Goal: Transaction & Acquisition: Obtain resource

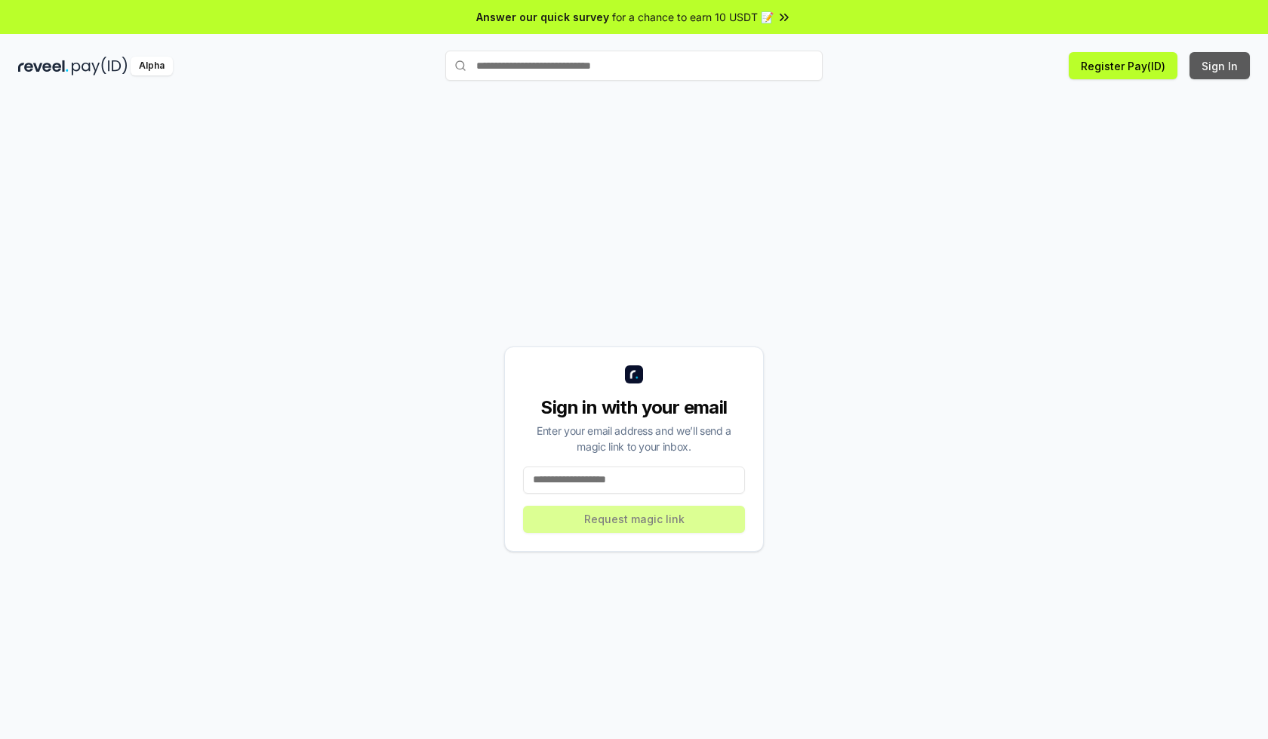
click at [1221, 66] on button "Sign In" at bounding box center [1220, 65] width 60 height 27
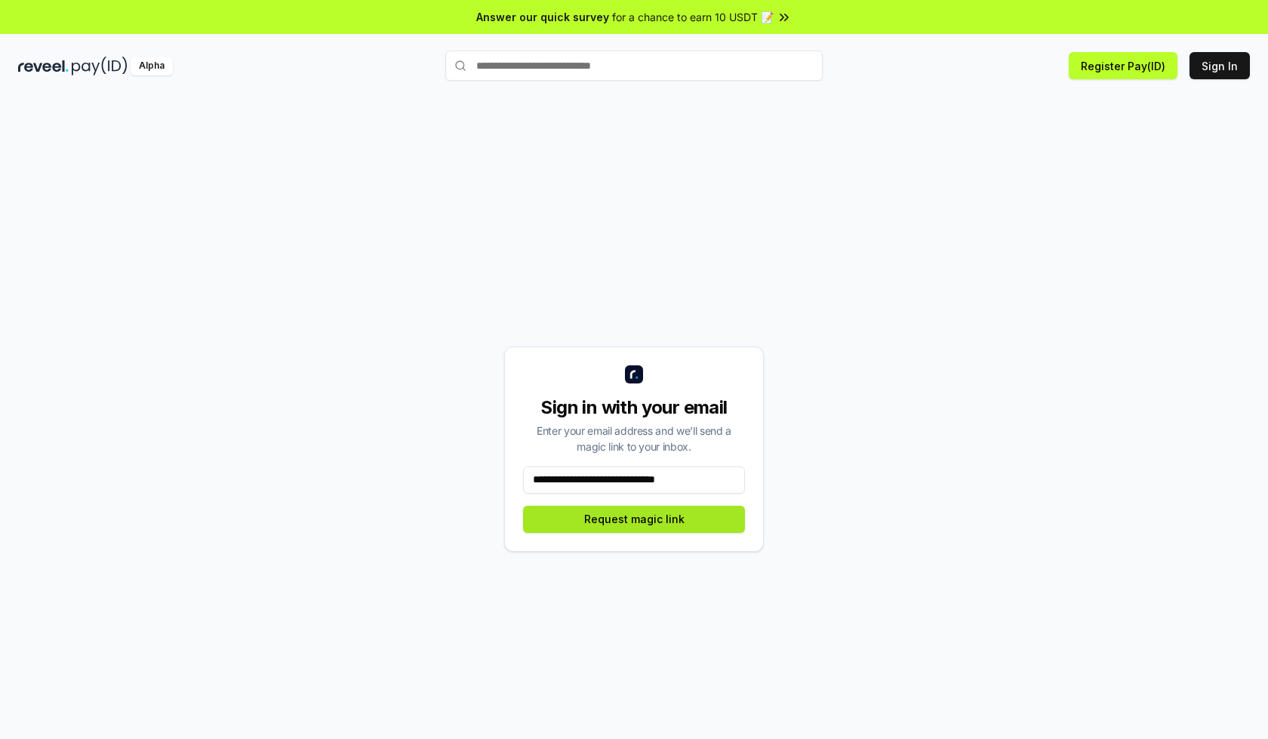
type input "**********"
click at [634, 519] on button "Request magic link" at bounding box center [634, 519] width 222 height 27
